Goal: Complete application form

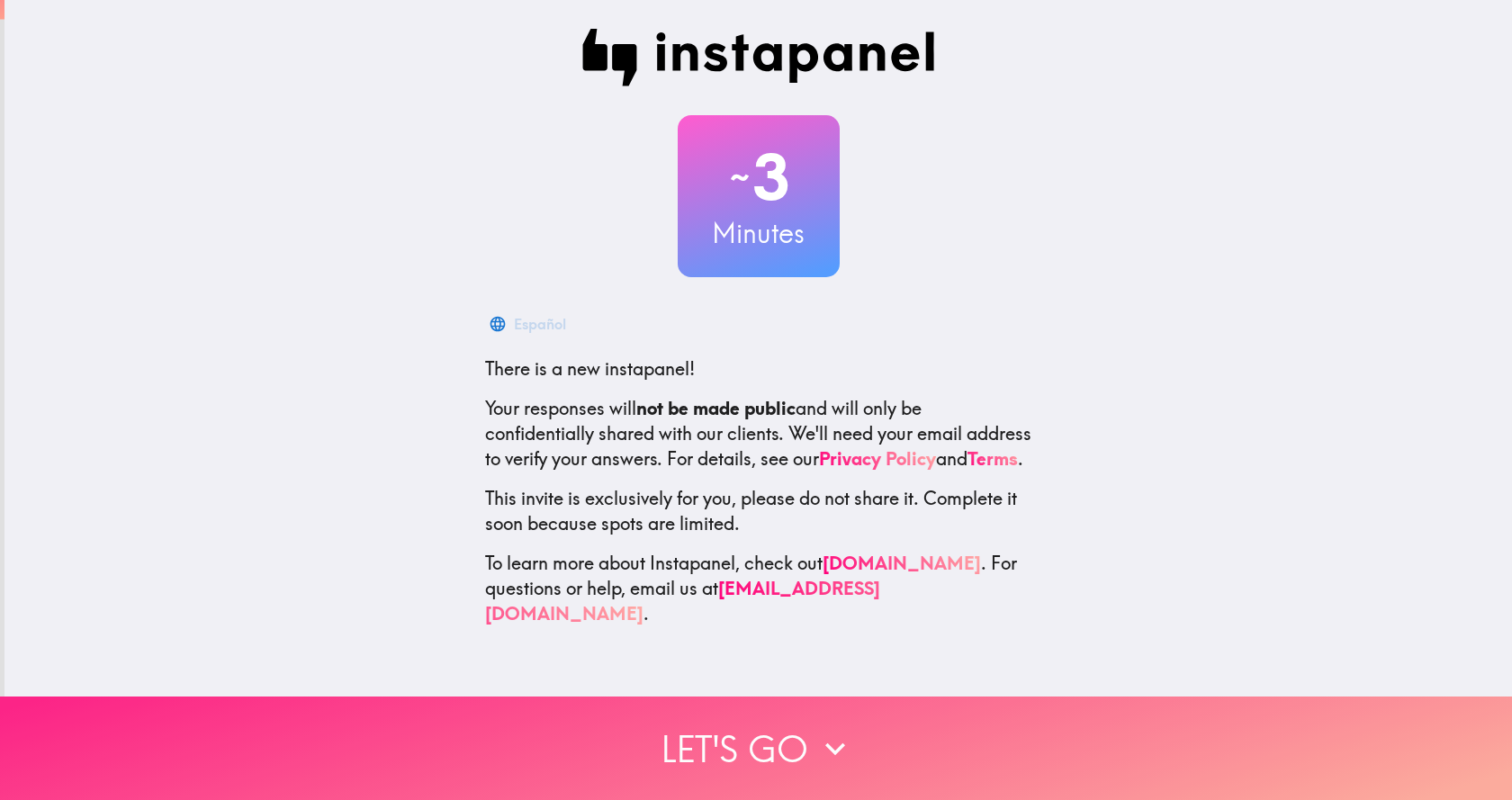
click at [816, 729] on icon "button" at bounding box center [836, 749] width 40 height 40
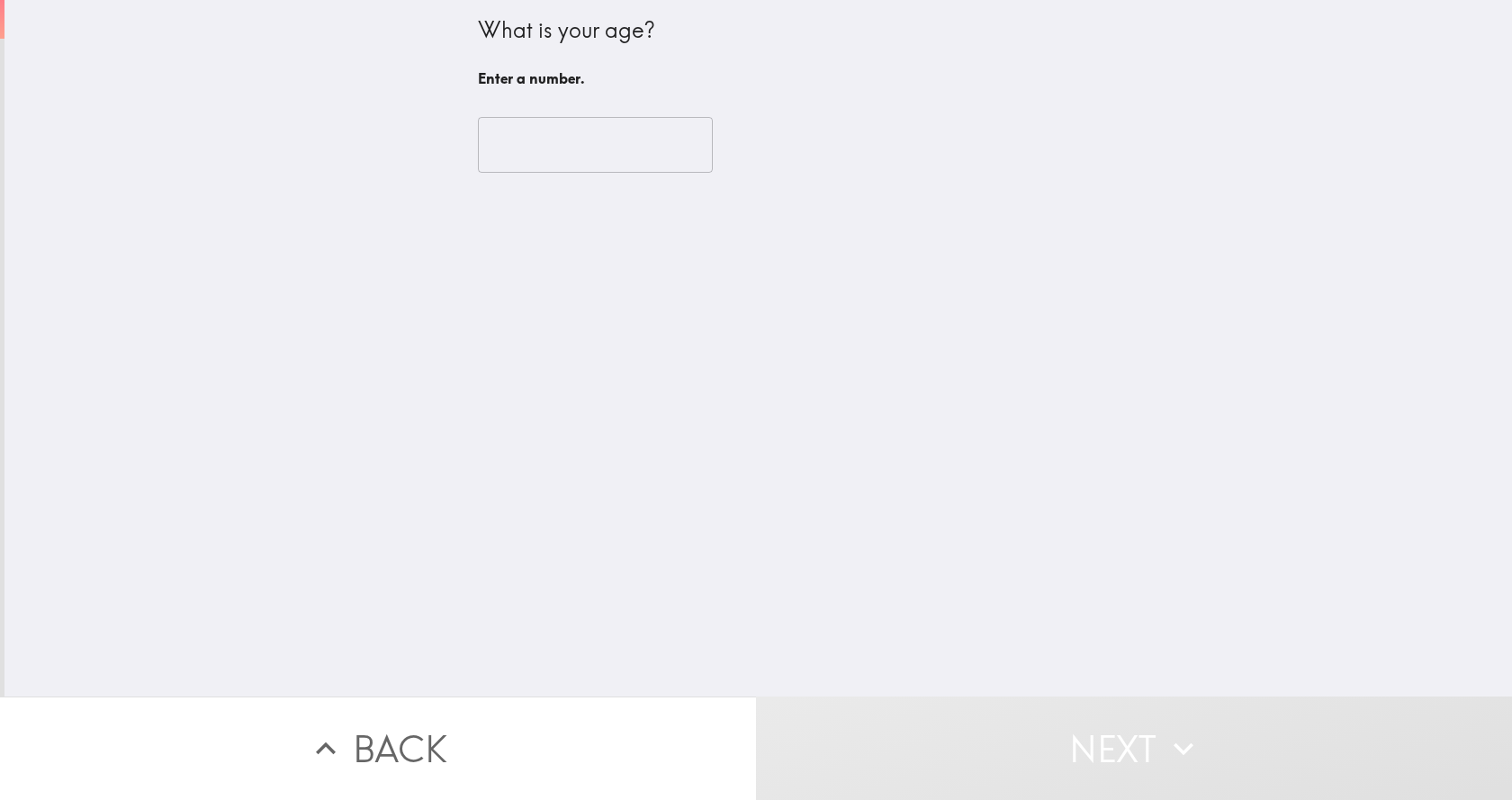
click at [567, 121] on input "number" at bounding box center [596, 144] width 235 height 56
type input "1"
click at [675, 139] on input "1" at bounding box center [596, 144] width 235 height 56
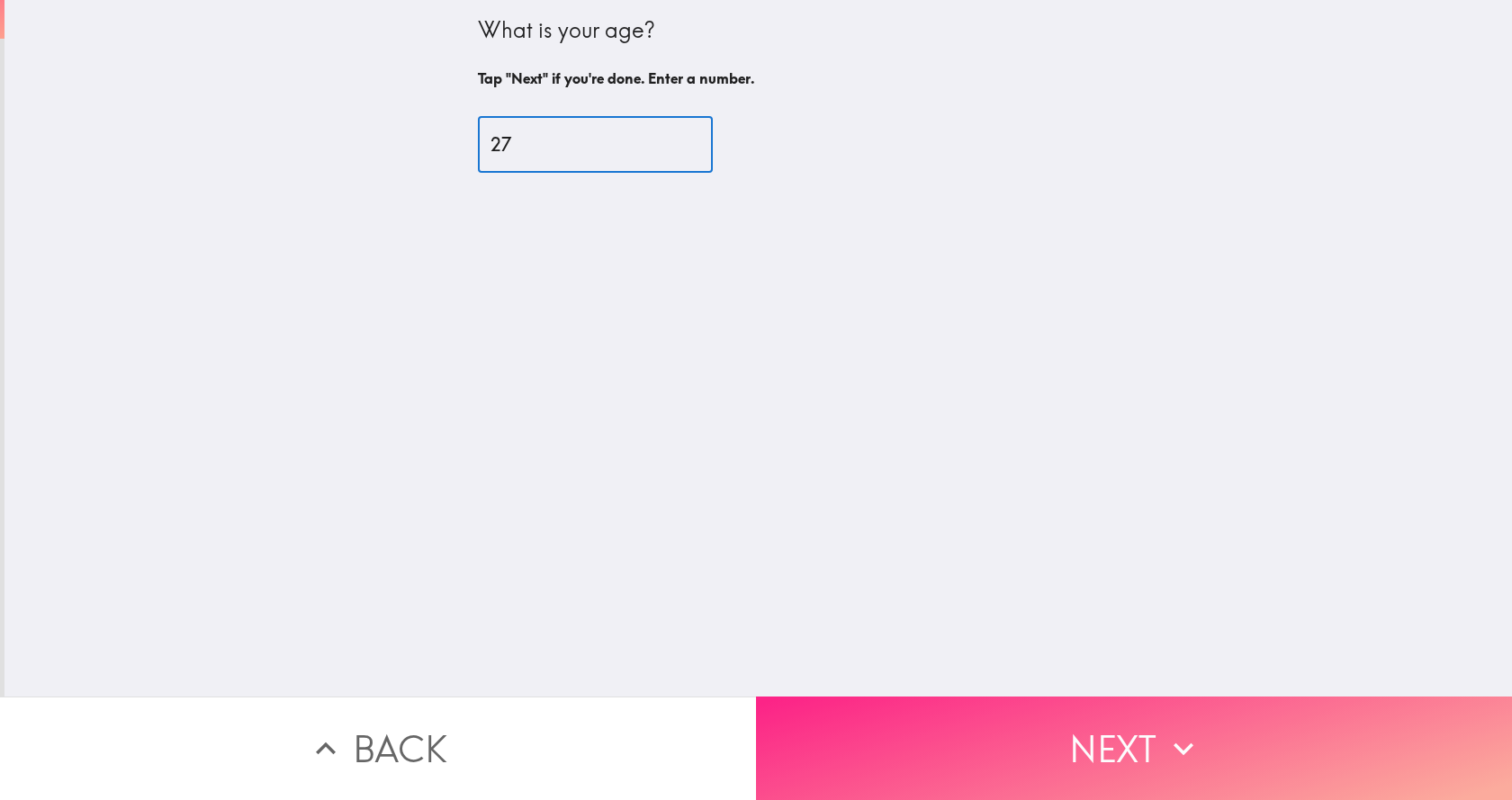
type input "27"
click at [1129, 696] on button "Next" at bounding box center [1134, 748] width 756 height 104
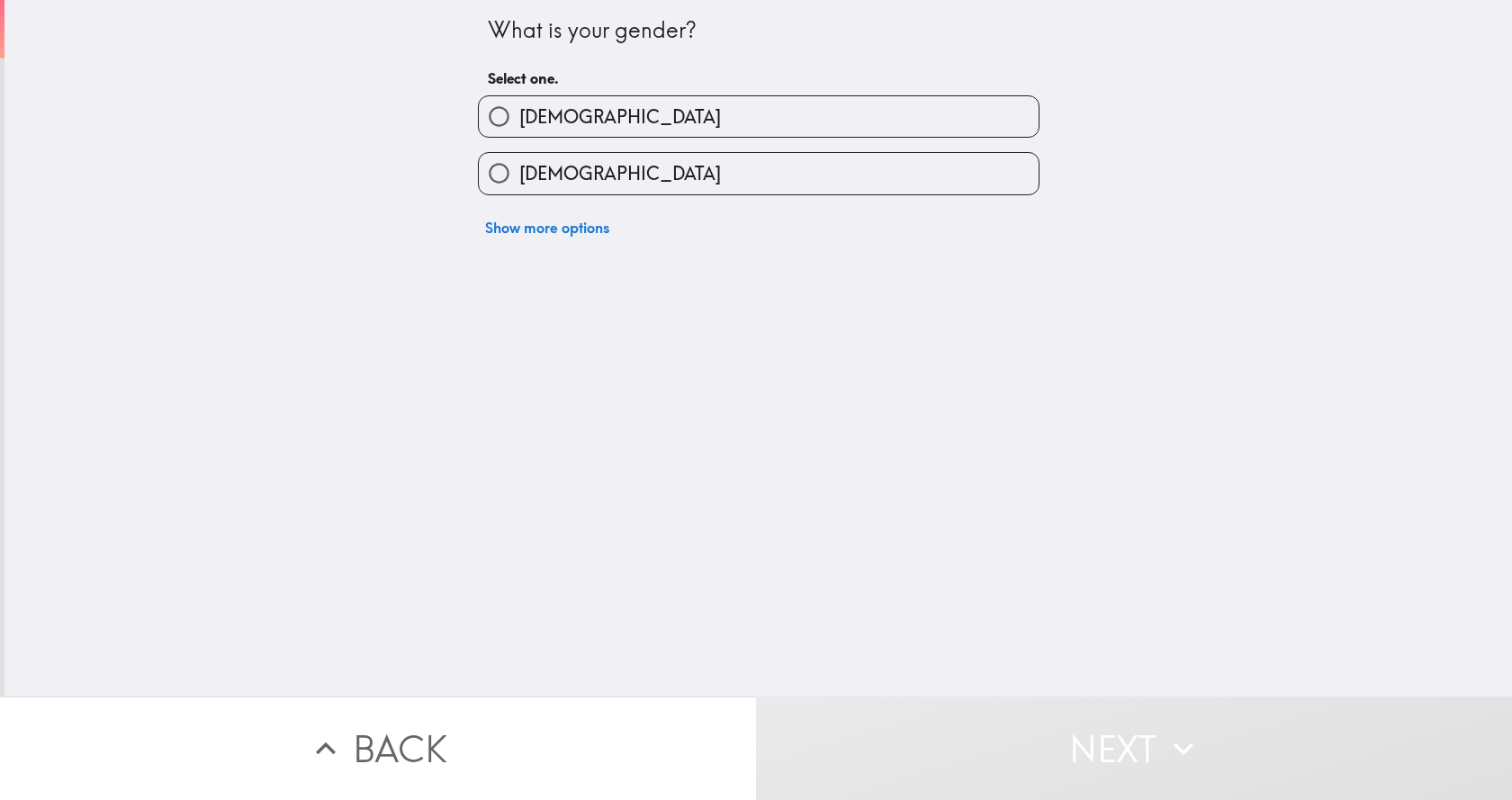
click at [551, 169] on span "[DEMOGRAPHIC_DATA]" at bounding box center [620, 173] width 201 height 25
click at [519, 169] on input "[DEMOGRAPHIC_DATA]" at bounding box center [499, 173] width 41 height 41
radio input "true"
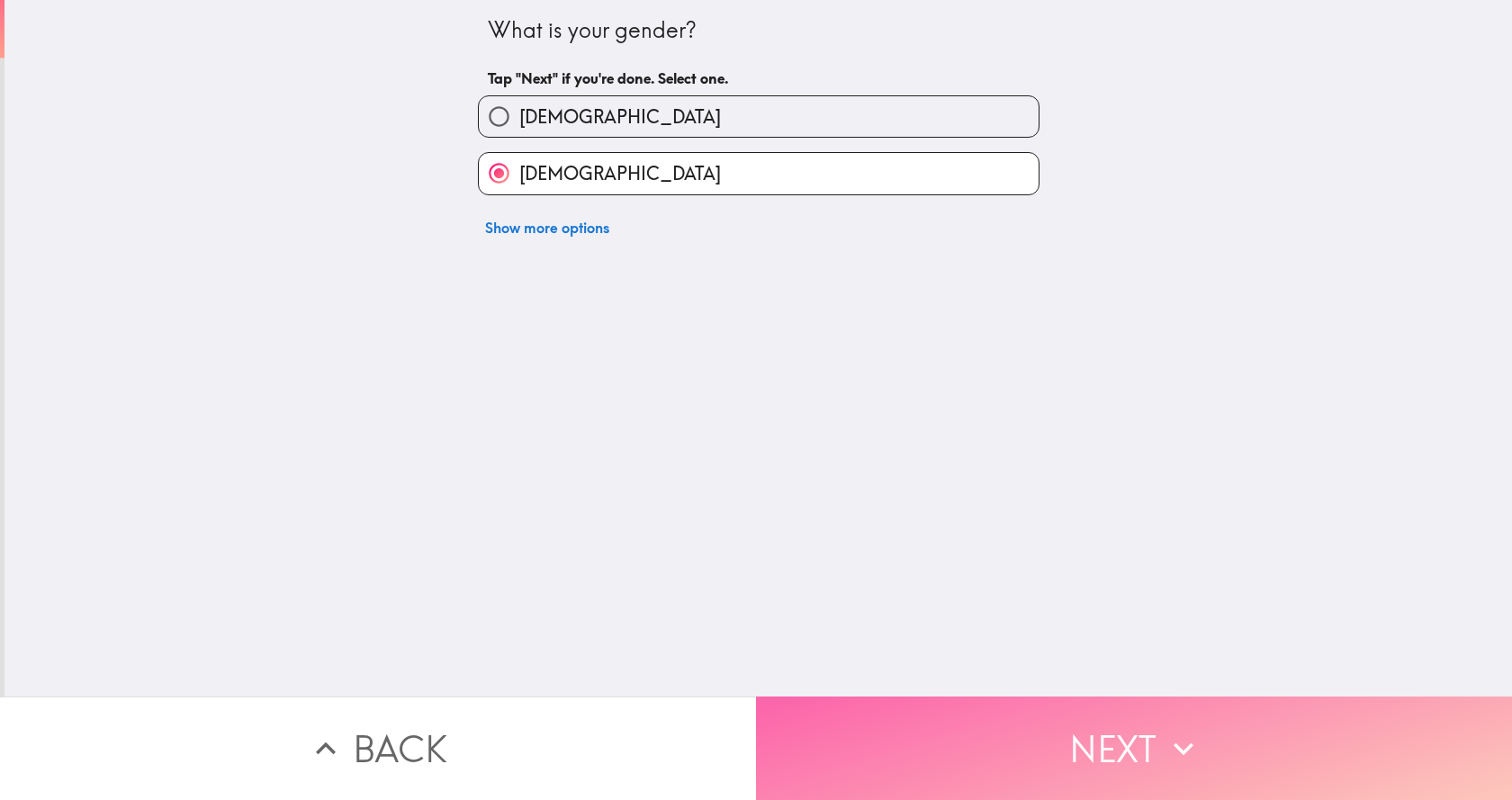
click at [1229, 737] on button "Next" at bounding box center [1134, 748] width 756 height 104
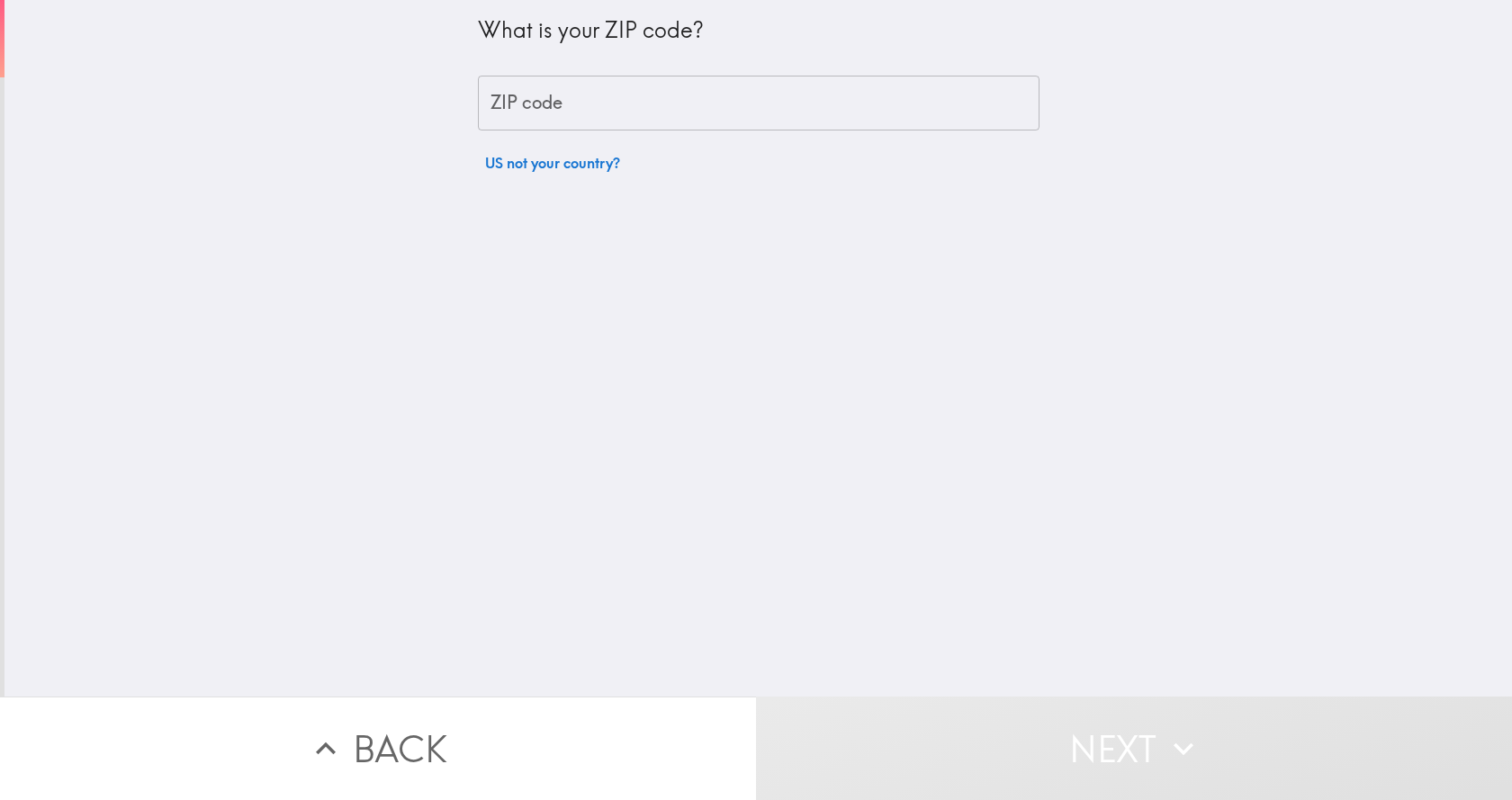
click at [533, 99] on input "ZIP code" at bounding box center [759, 104] width 562 height 56
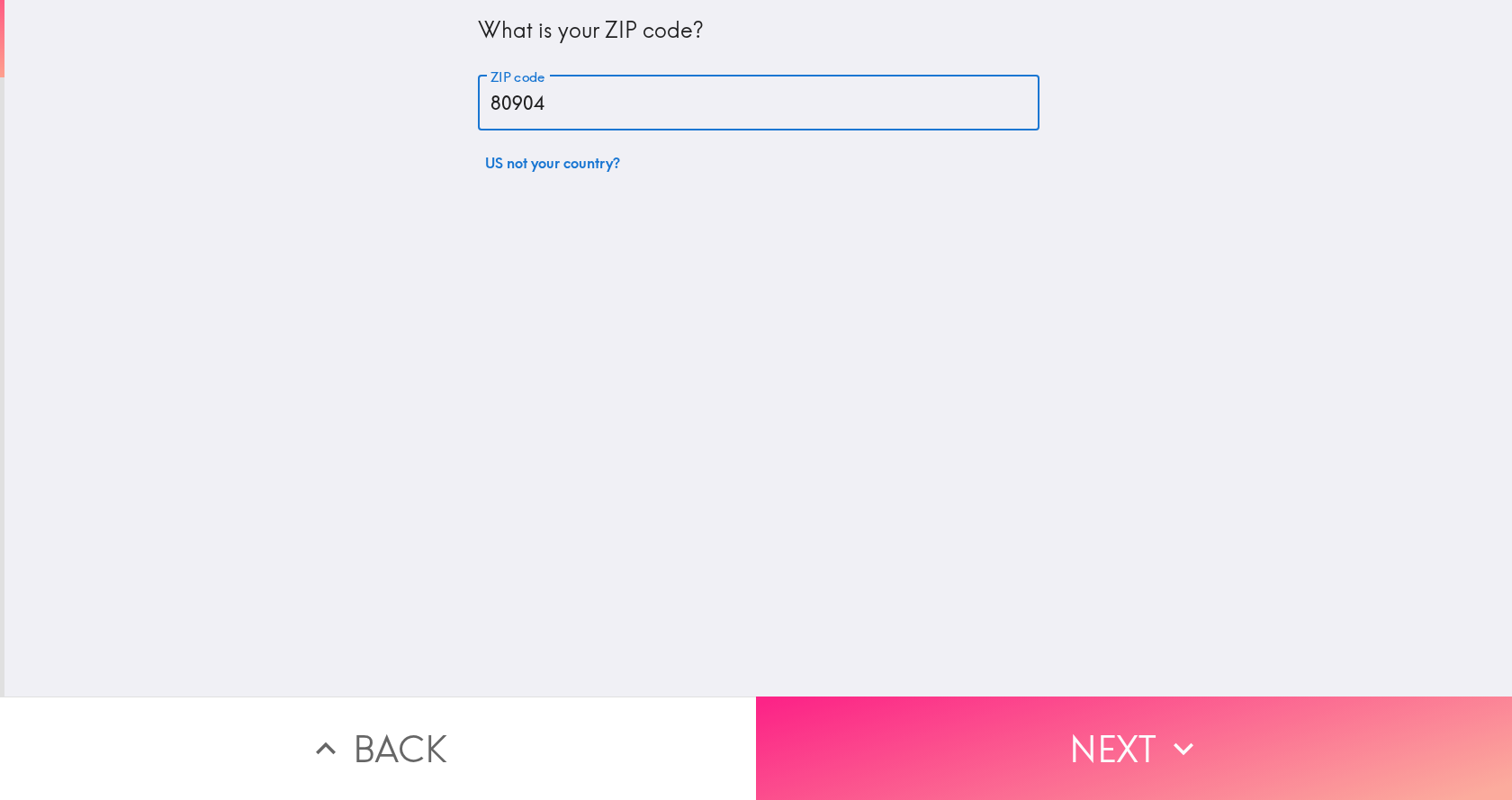
type input "80904"
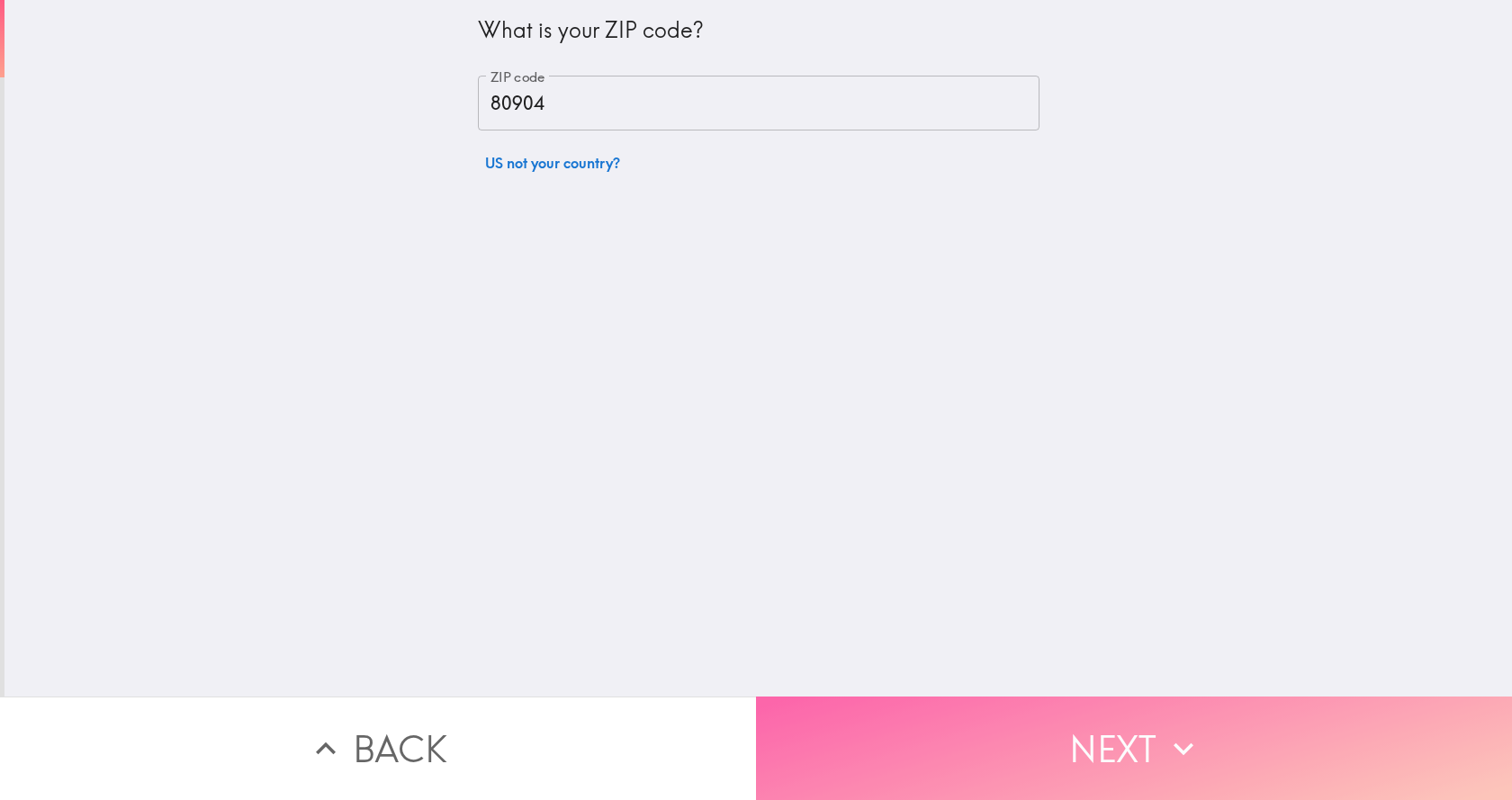
click at [1088, 706] on button "Next" at bounding box center [1134, 748] width 756 height 104
